Goal: Ask a question

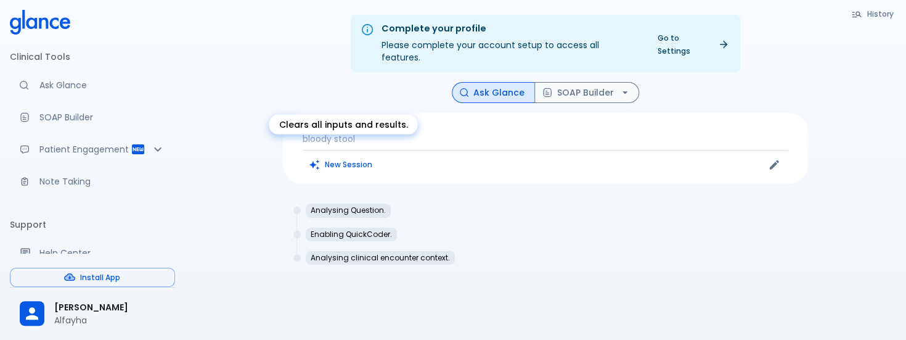
click at [350, 155] on button "New Session" at bounding box center [341, 164] width 77 height 18
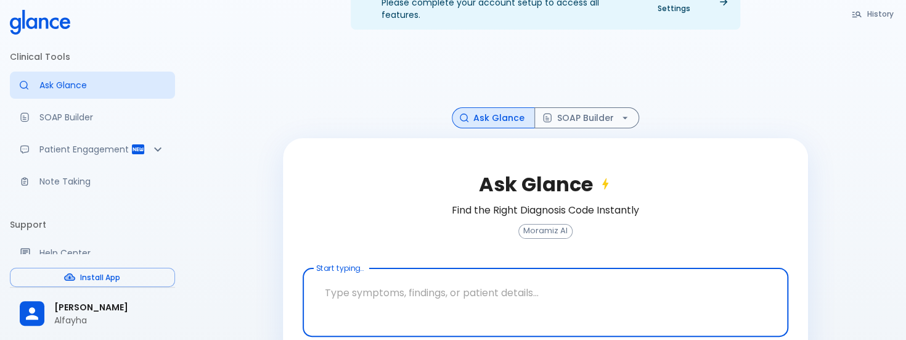
scroll to position [74, 0]
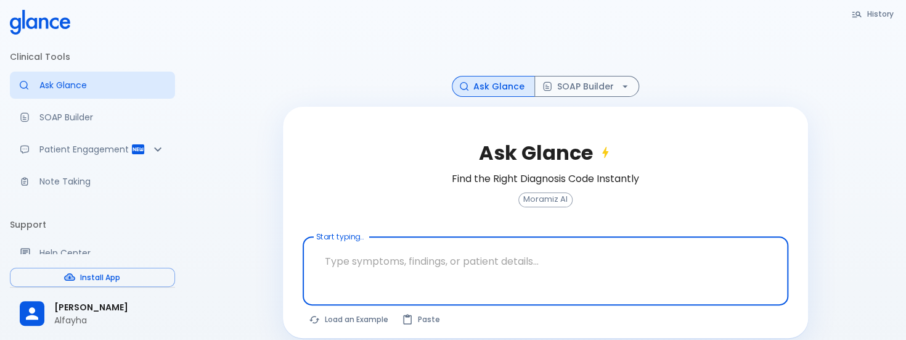
click at [373, 247] on textarea "Start typing..." at bounding box center [545, 261] width 469 height 39
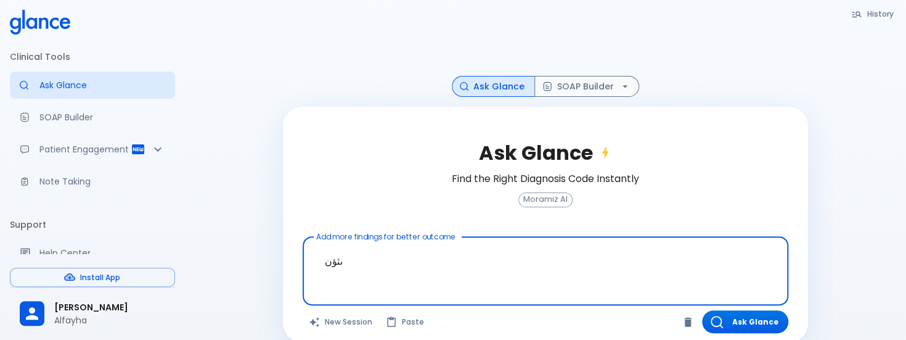
type textarea "ىثؤن"
drag, startPoint x: 356, startPoint y: 247, endPoint x: 158, endPoint y: 285, distance: 202.0
click at [158, 285] on div "Clinical Tools Ask Glance SOAP Builder Patient Engagement Note Taking Support H…" at bounding box center [453, 142] width 906 height 432
type textarea "nec"
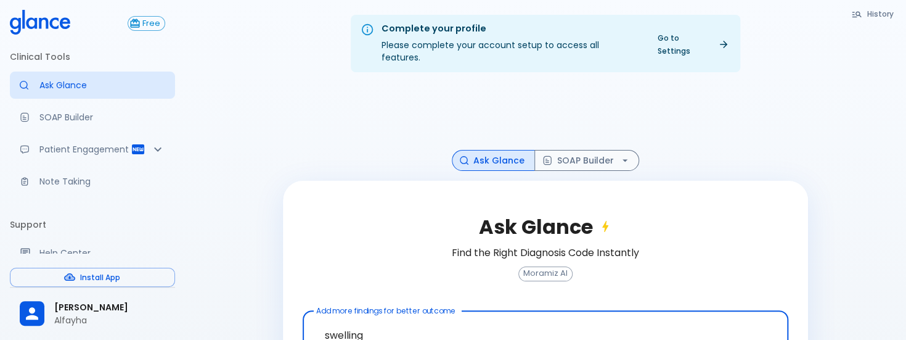
drag, startPoint x: 344, startPoint y: 329, endPoint x: 316, endPoint y: 328, distance: 28.4
click at [316, 328] on textarea "swelling" at bounding box center [545, 335] width 469 height 39
click at [328, 322] on textarea "swelling" at bounding box center [545, 335] width 469 height 39
click at [324, 321] on textarea "swelling" at bounding box center [545, 335] width 469 height 39
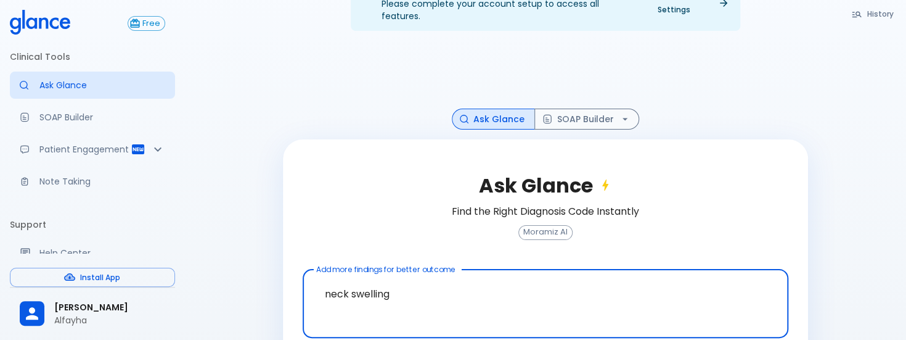
scroll to position [79, 0]
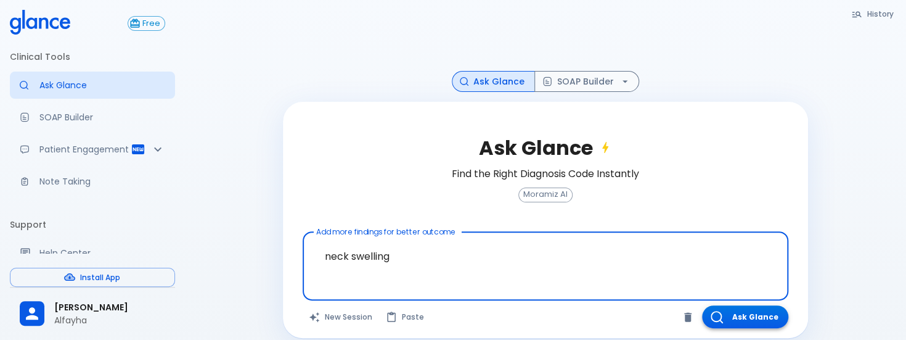
type textarea "neck swelling"
click at [740, 308] on button "Ask Glance" at bounding box center [745, 316] width 86 height 23
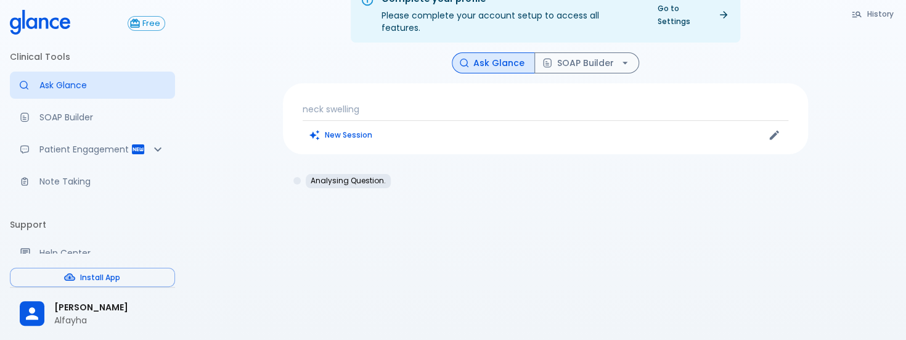
scroll to position [30, 0]
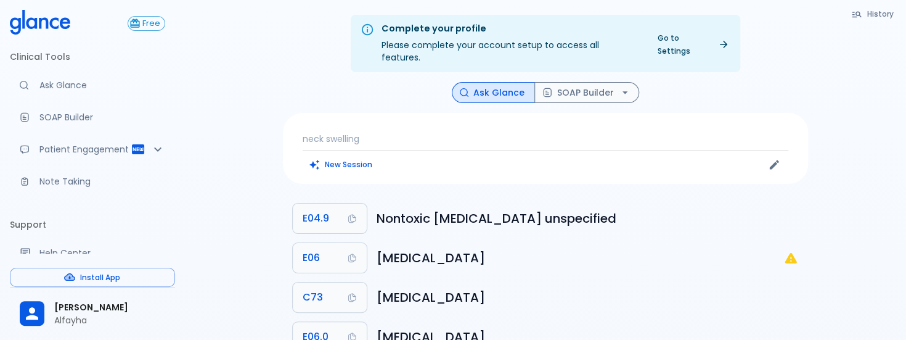
click at [379, 133] on p "neck swelling" at bounding box center [546, 139] width 486 height 12
